Goal: Task Accomplishment & Management: Manage account settings

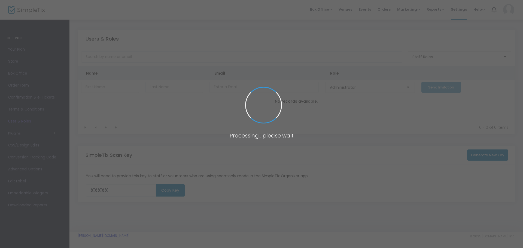
type input "TUSUC"
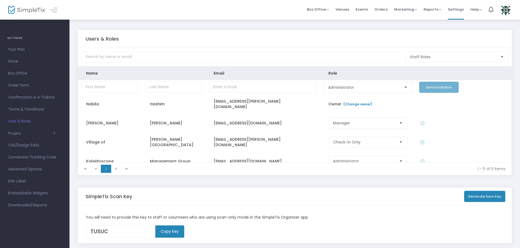
drag, startPoint x: 363, startPoint y: 9, endPoint x: 265, endPoint y: 22, distance: 99.3
click at [363, 10] on span "Events" at bounding box center [361, 9] width 12 height 14
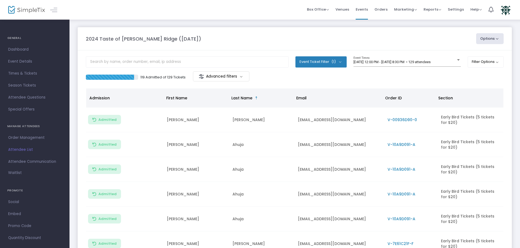
click at [232, 38] on div "2024 Taste of [PERSON_NAME] Ridge ([DATE])" at bounding box center [278, 38] width 390 height 7
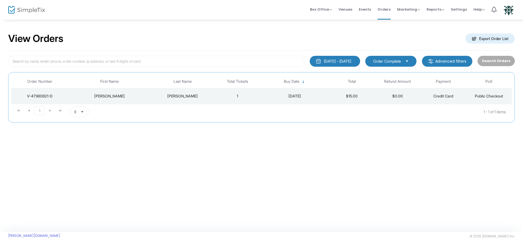
click at [229, 146] on div "View Orders Export Order List [DATE] - [DATE] Last 30 Days [DATE] [DATE] This w…" at bounding box center [261, 125] width 523 height 213
click at [53, 41] on h2 "View Orders" at bounding box center [35, 39] width 55 height 12
click at [37, 12] on img at bounding box center [26, 10] width 37 height 8
